Goal: Task Accomplishment & Management: Manage account settings

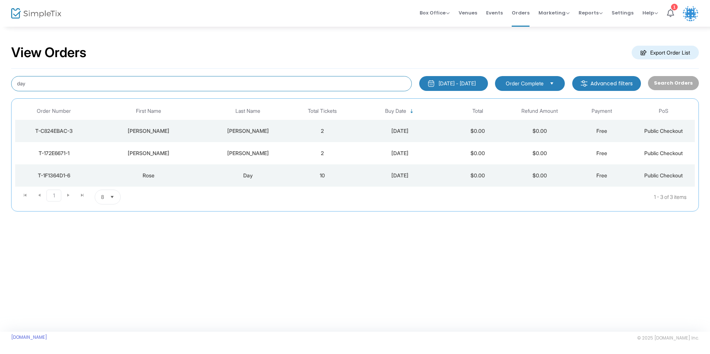
click at [79, 85] on input "day" at bounding box center [211, 83] width 401 height 15
type input "d"
type input "[PERSON_NAME]"
drag, startPoint x: 68, startPoint y: 79, endPoint x: 11, endPoint y: 81, distance: 56.8
click at [11, 81] on div "[PERSON_NAME]" at bounding box center [211, 83] width 408 height 15
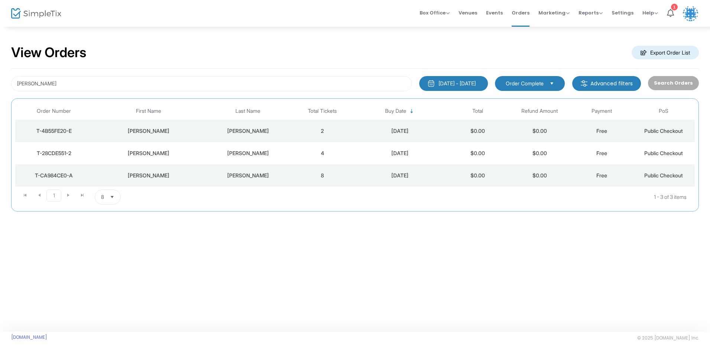
click at [200, 175] on div "[PERSON_NAME]" at bounding box center [149, 175] width 108 height 7
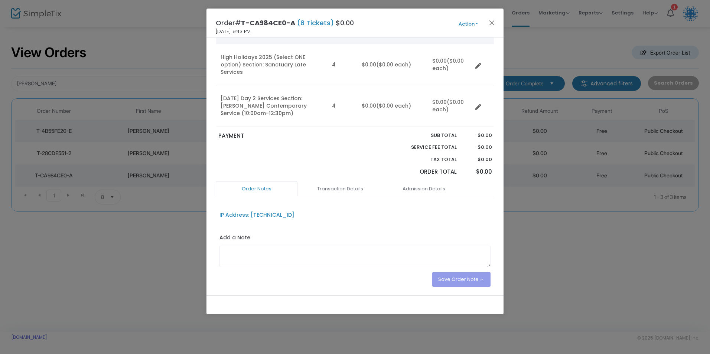
scroll to position [74, 0]
click at [352, 188] on div "Order Notes Transaction Details Admission Details IP Address: [TECHNICAL_ID] Ad…" at bounding box center [355, 235] width 278 height 113
click at [351, 183] on link "Transaction Details" at bounding box center [340, 187] width 82 height 16
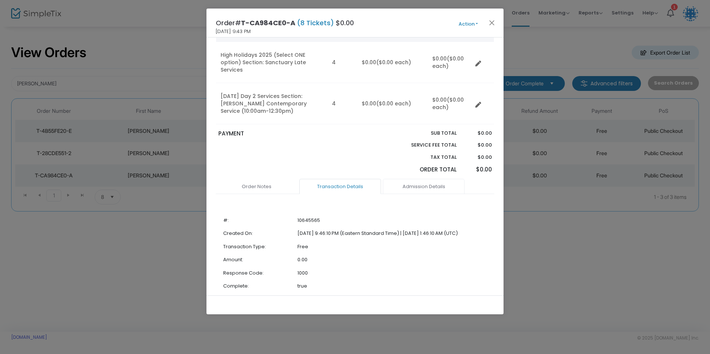
click at [405, 182] on link "Admission Details" at bounding box center [424, 187] width 82 height 16
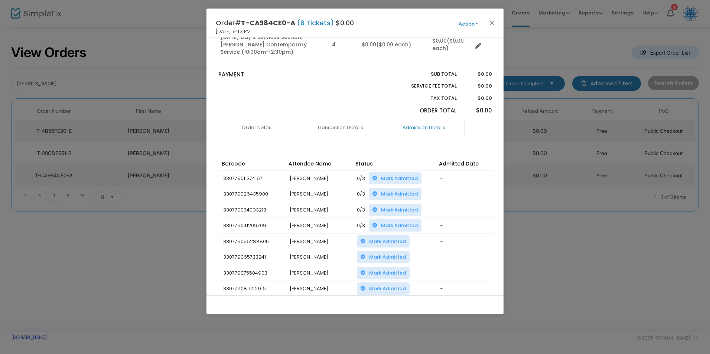
scroll to position [0, 0]
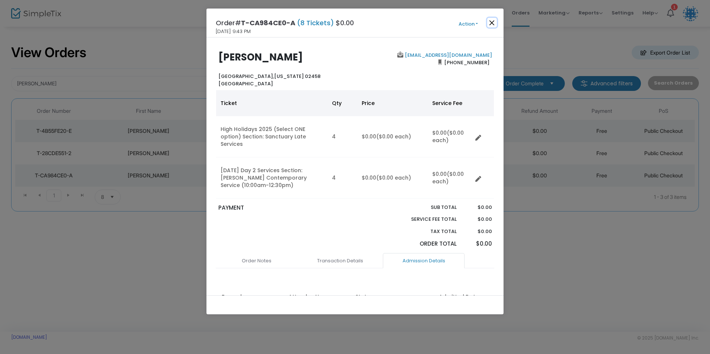
click at [491, 22] on button "Close" at bounding box center [492, 23] width 10 height 10
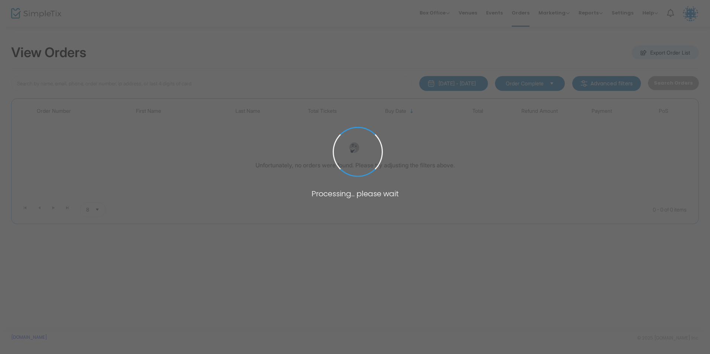
type input "[PERSON_NAME]"
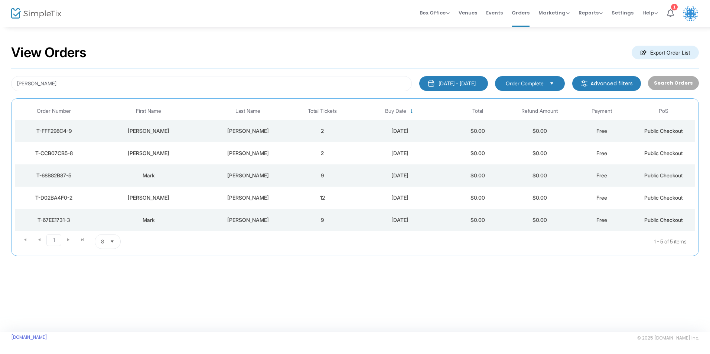
click at [221, 154] on div "feinberg" at bounding box center [247, 153] width 83 height 7
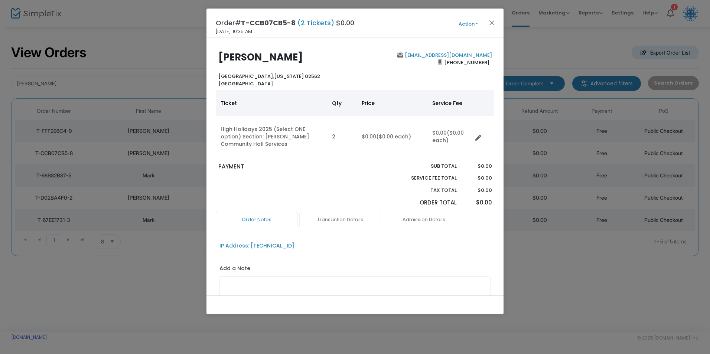
click at [345, 218] on link "Transaction Details" at bounding box center [340, 220] width 82 height 16
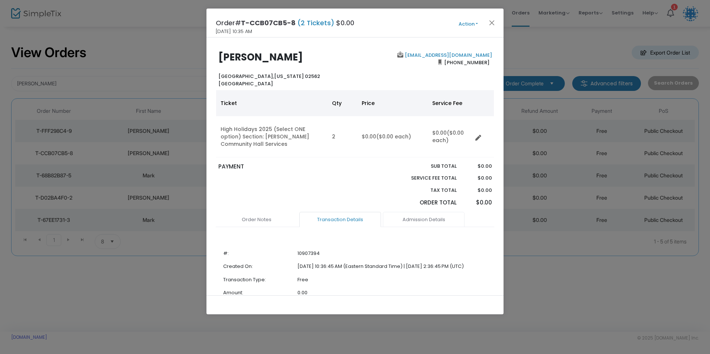
click at [411, 222] on link "Admission Details" at bounding box center [424, 220] width 82 height 16
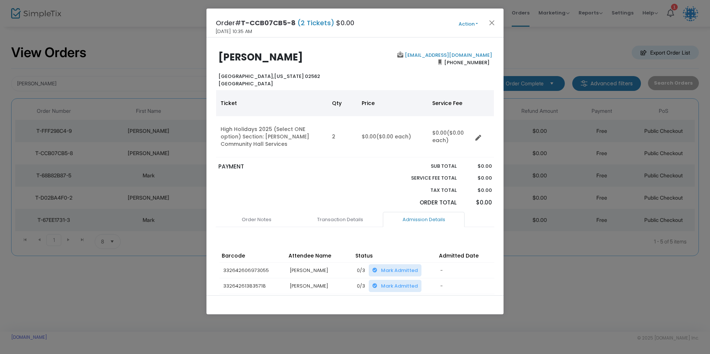
click at [471, 26] on button "Action" at bounding box center [468, 24] width 45 height 8
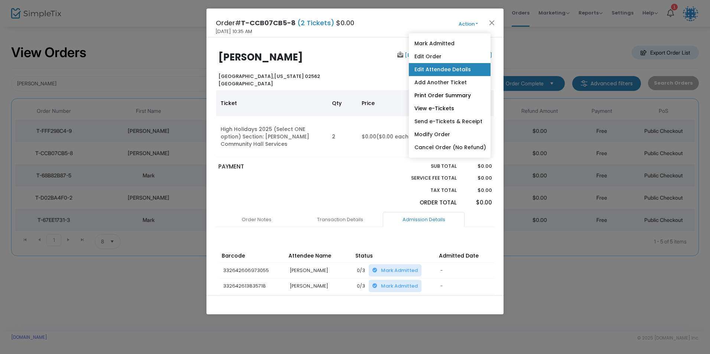
click at [440, 68] on link "Edit Attendee Details" at bounding box center [450, 69] width 82 height 13
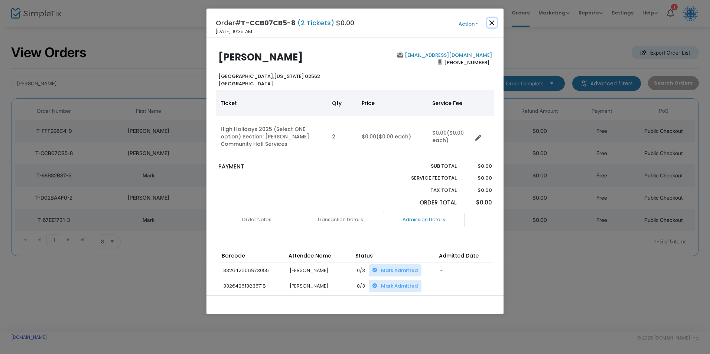
click at [489, 23] on button "Close" at bounding box center [492, 23] width 10 height 10
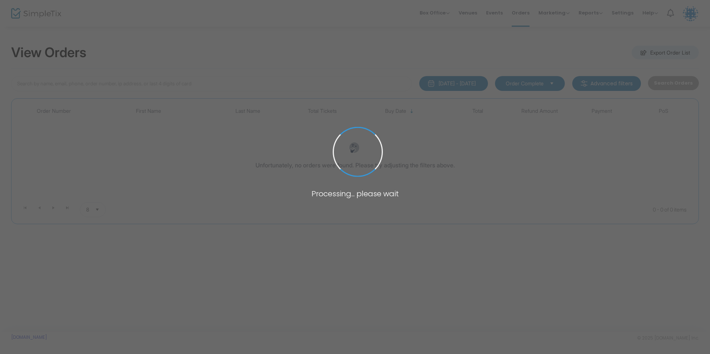
type input "feinberg"
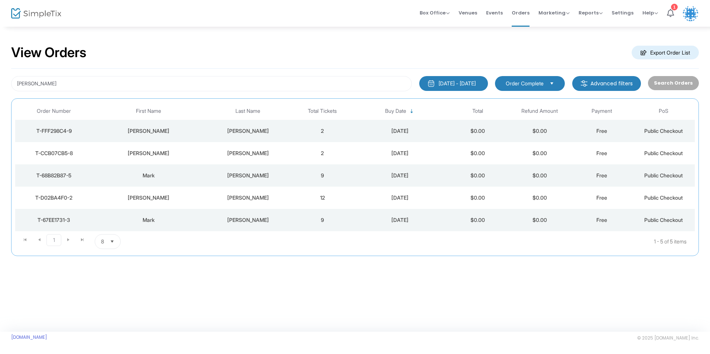
click at [218, 124] on td "feinberg" at bounding box center [248, 131] width 87 height 22
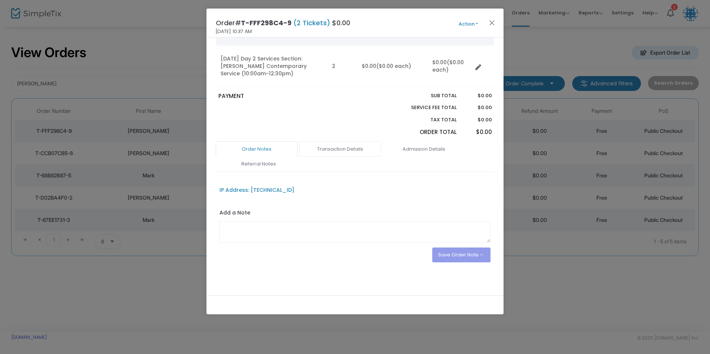
click at [341, 149] on link "Transaction Details" at bounding box center [340, 149] width 82 height 16
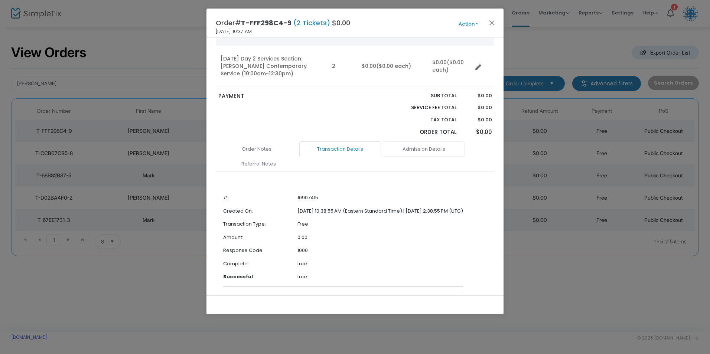
click at [403, 152] on link "Admission Details" at bounding box center [424, 149] width 82 height 16
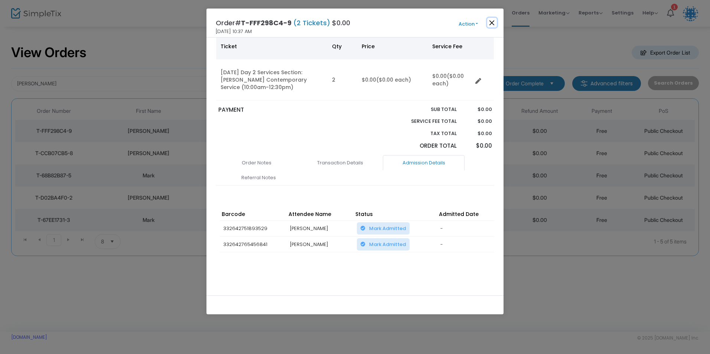
click at [491, 19] on button "Close" at bounding box center [492, 23] width 10 height 10
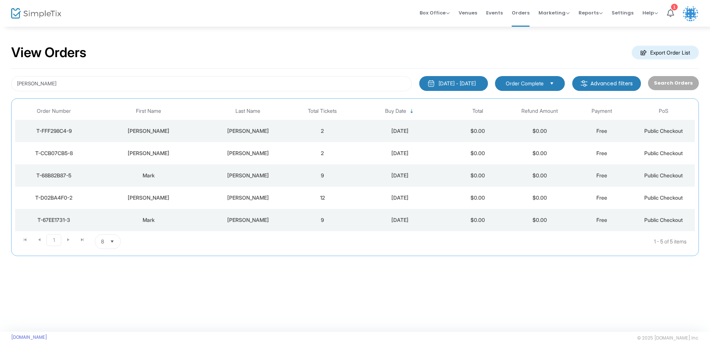
click at [198, 149] on td "robert" at bounding box center [149, 153] width 112 height 22
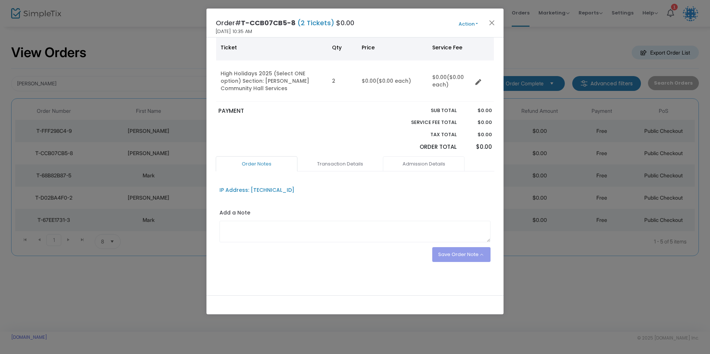
click at [423, 170] on link "Admission Details" at bounding box center [424, 164] width 82 height 16
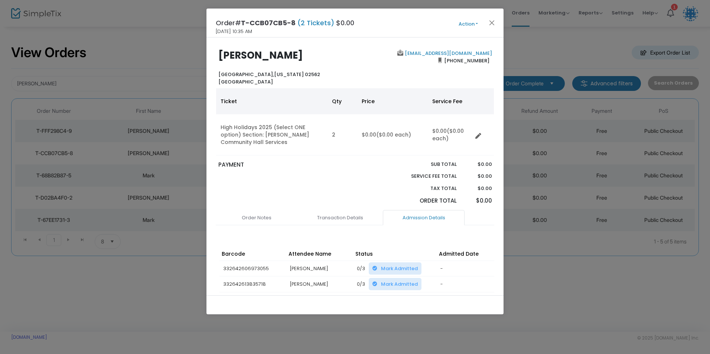
scroll to position [0, 0]
click at [470, 22] on button "Action" at bounding box center [468, 24] width 45 height 8
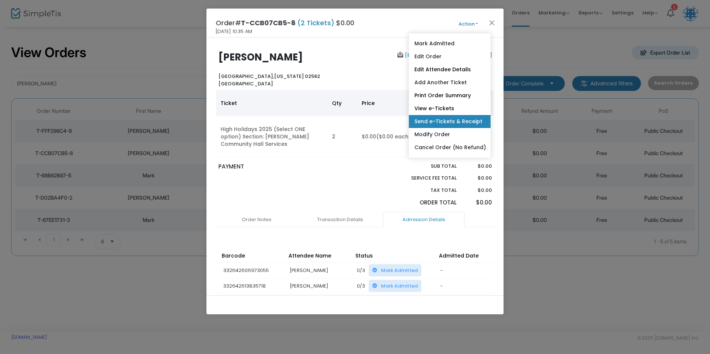
click at [441, 120] on link "Send e-Tickets & Receipt" at bounding box center [450, 121] width 82 height 13
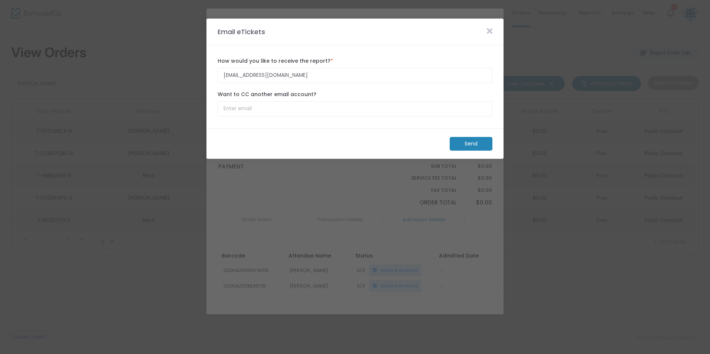
click at [469, 146] on m-button "Send" at bounding box center [471, 144] width 43 height 14
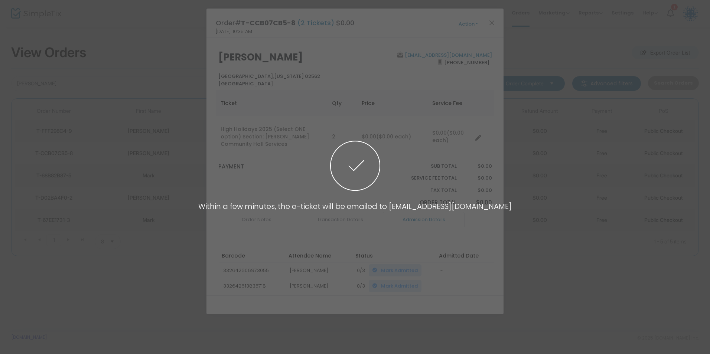
click at [492, 20] on span at bounding box center [355, 177] width 710 height 354
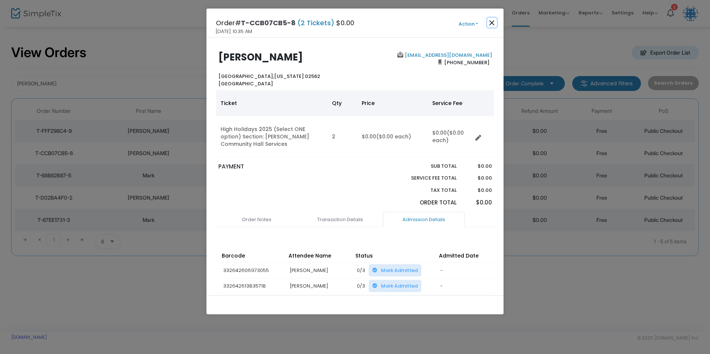
click at [491, 22] on button "Close" at bounding box center [492, 23] width 10 height 10
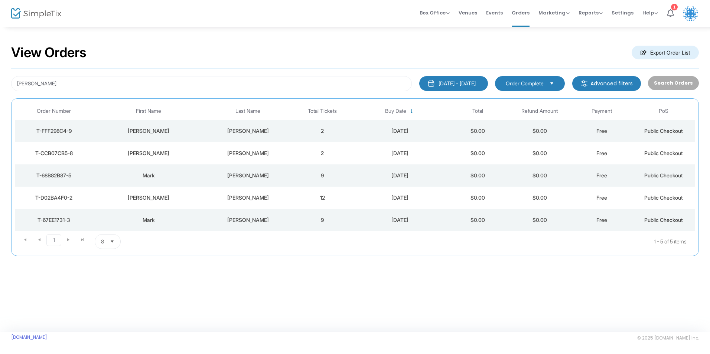
click at [194, 132] on div "robert" at bounding box center [149, 130] width 108 height 7
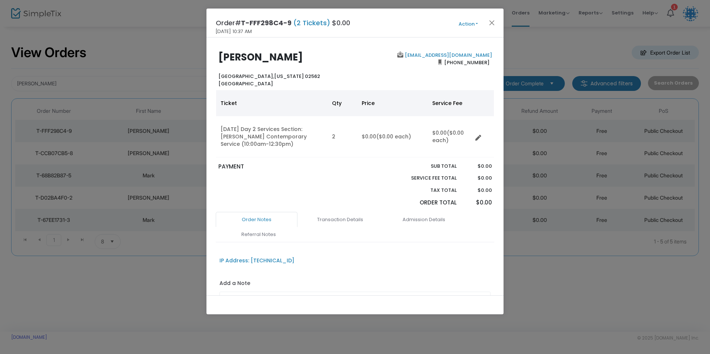
click at [473, 23] on button "Action" at bounding box center [468, 24] width 45 height 8
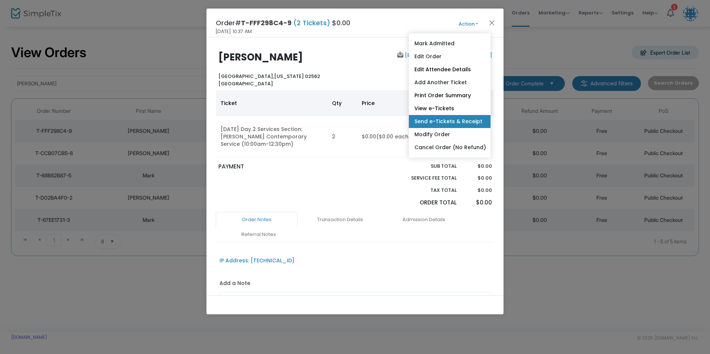
click at [449, 119] on link "Send e-Tickets & Receipt" at bounding box center [450, 121] width 82 height 13
type input "rfeinberg@feinbergalban.com"
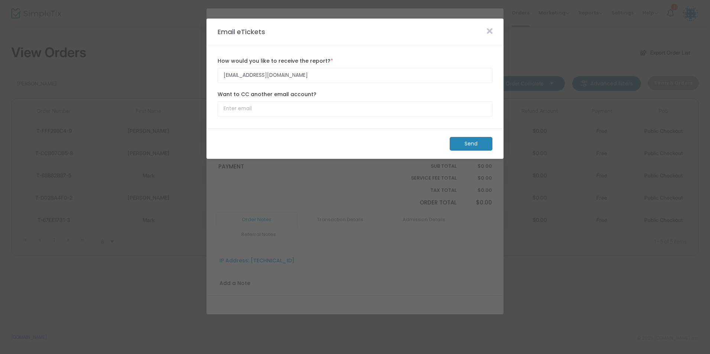
click at [459, 146] on m-button "Send" at bounding box center [471, 144] width 43 height 14
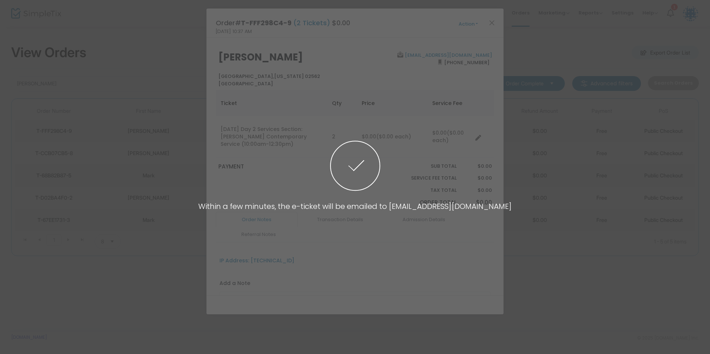
click at [489, 22] on span at bounding box center [355, 177] width 710 height 354
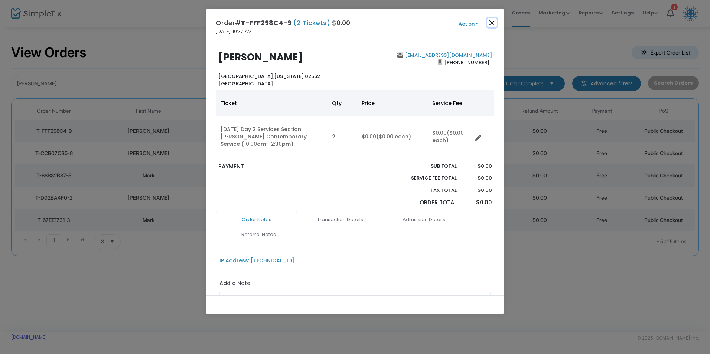
click at [491, 22] on button "Close" at bounding box center [492, 23] width 10 height 10
